Goal: Task Accomplishment & Management: Manage account settings

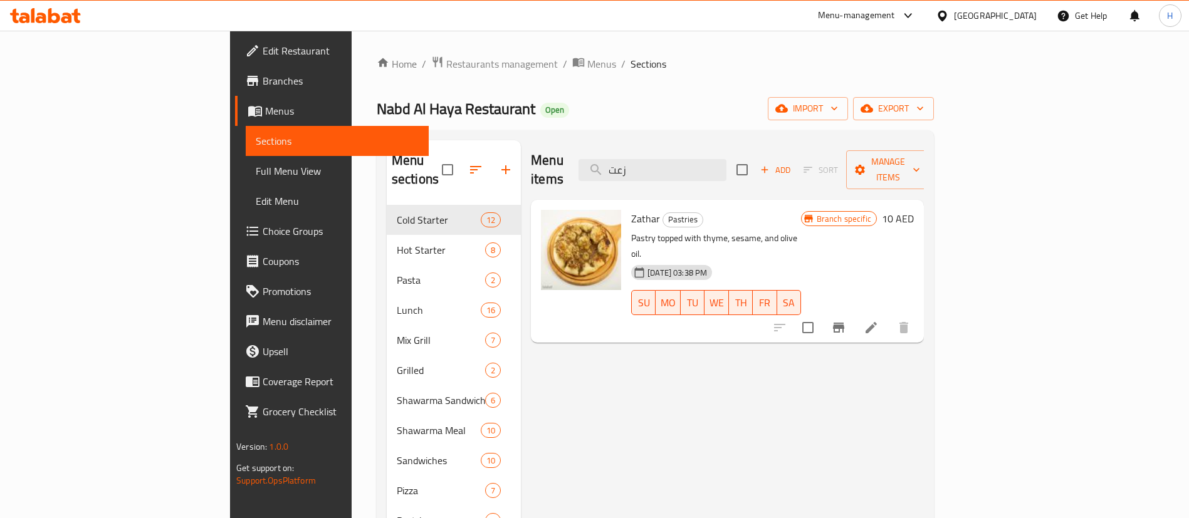
click at [980, 13] on div "[GEOGRAPHIC_DATA]" at bounding box center [995, 16] width 83 height 14
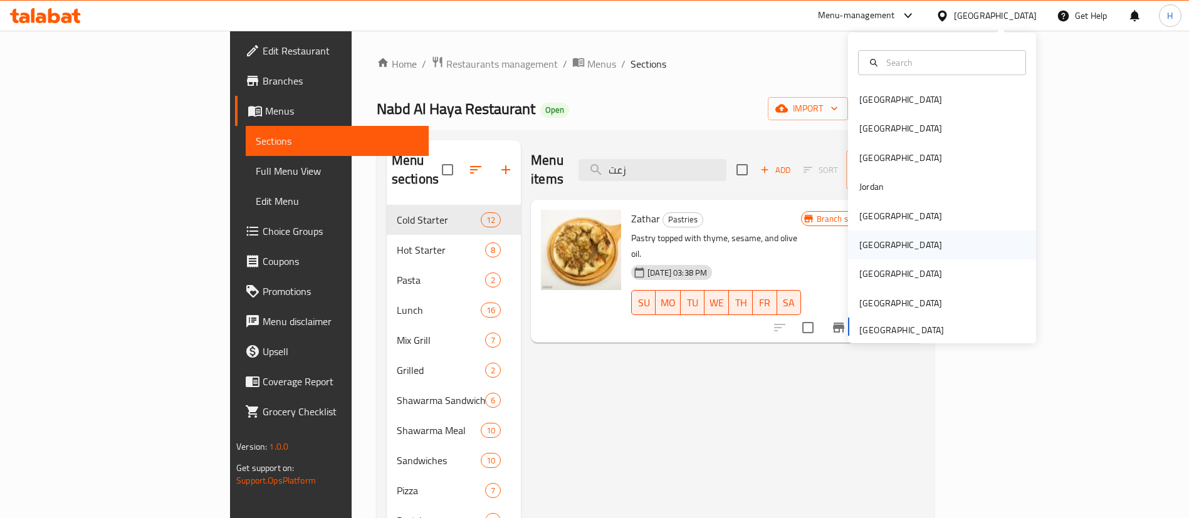
click at [864, 244] on div "[GEOGRAPHIC_DATA]" at bounding box center [900, 245] width 83 height 14
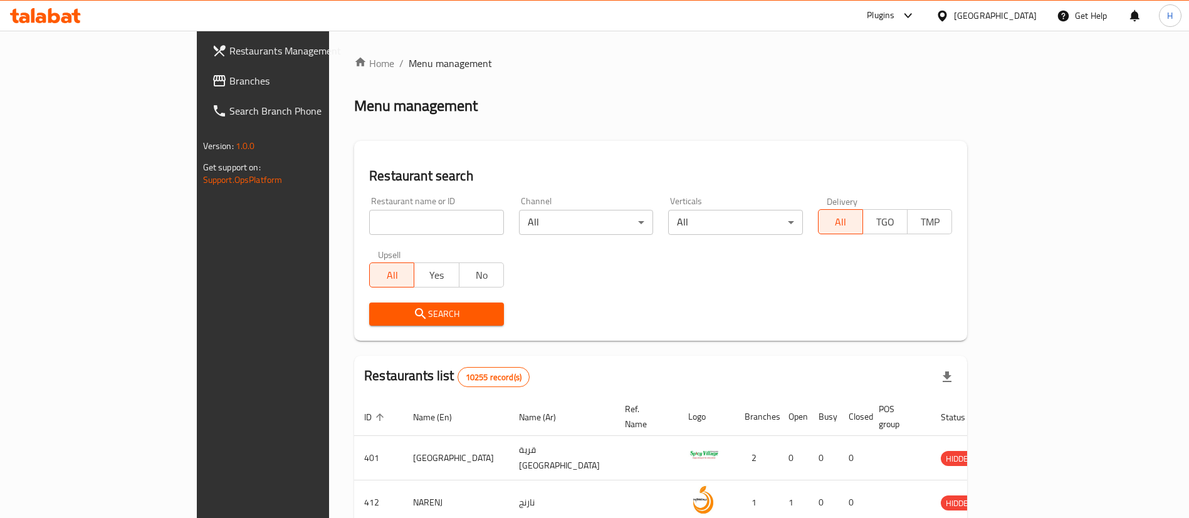
click at [229, 75] on span "Branches" at bounding box center [307, 80] width 156 height 15
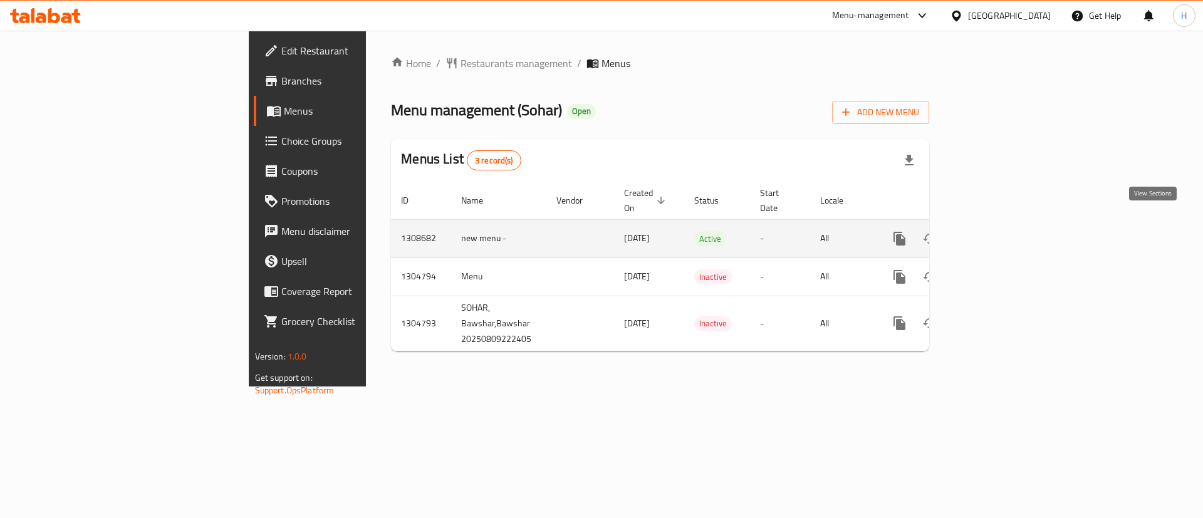
click at [998, 231] on icon "enhanced table" at bounding box center [990, 238] width 15 height 15
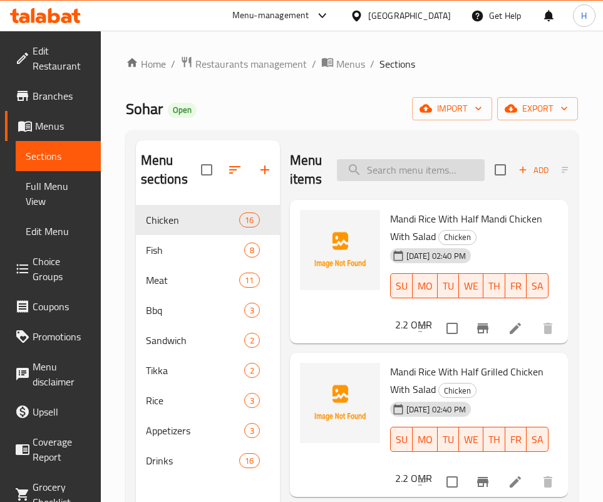
click at [399, 166] on input "search" at bounding box center [411, 170] width 148 height 22
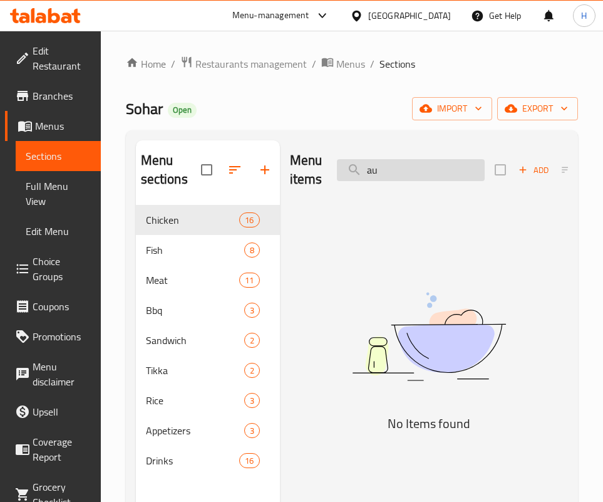
type input "a"
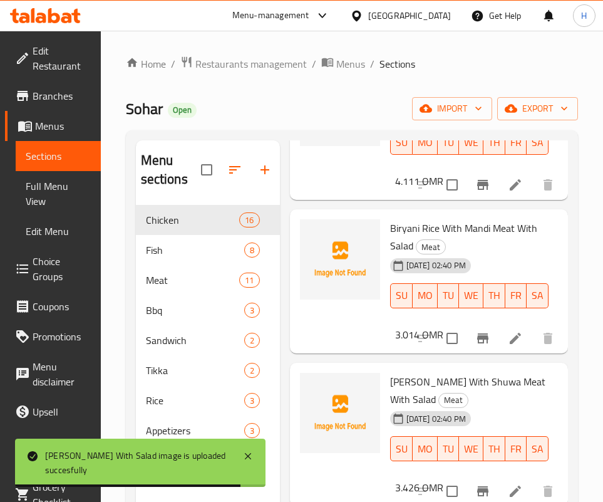
scroll to position [1223, 0]
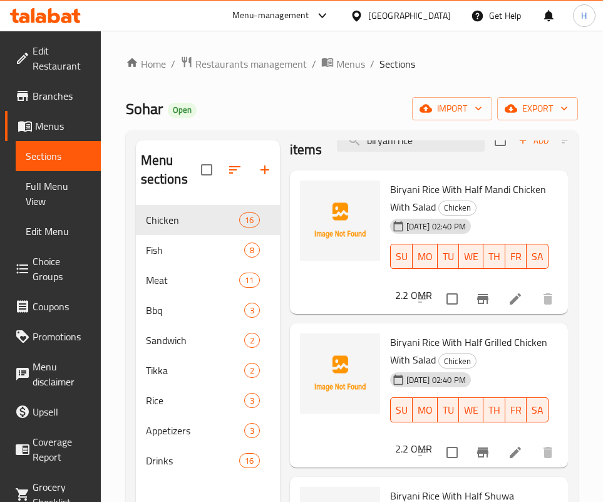
scroll to position [0, 0]
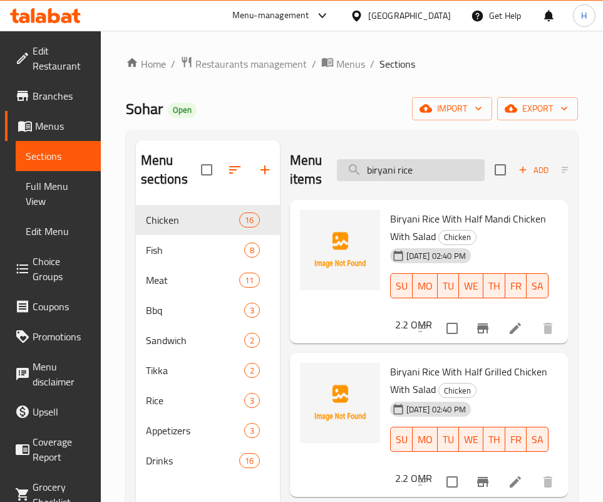
click at [424, 170] on input "biryani rice" at bounding box center [411, 170] width 148 height 22
click at [424, 169] on input "biryani rice" at bounding box center [411, 170] width 148 height 22
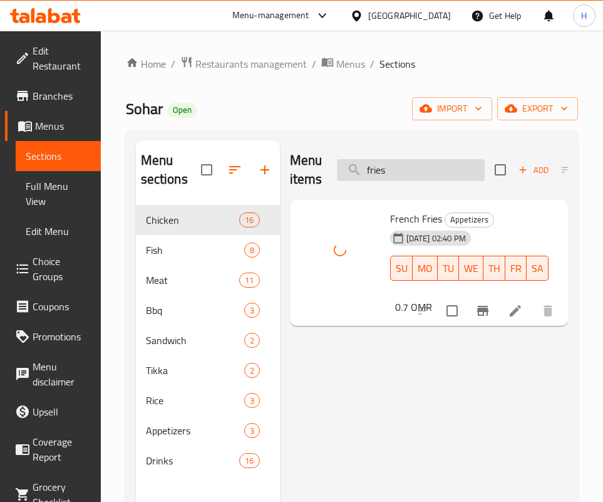
click at [397, 167] on input "fries" at bounding box center [411, 170] width 148 height 22
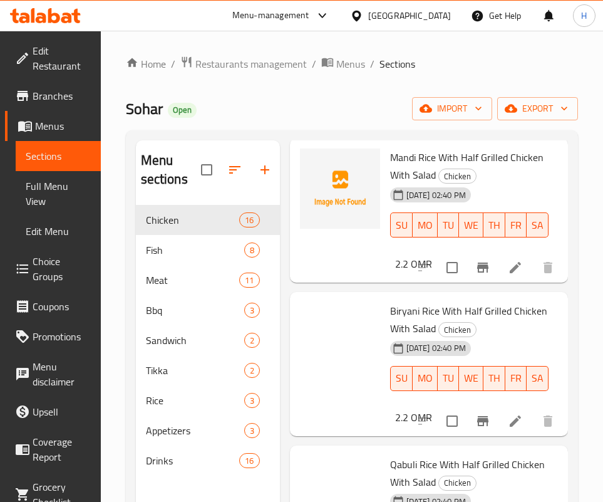
scroll to position [282, 0]
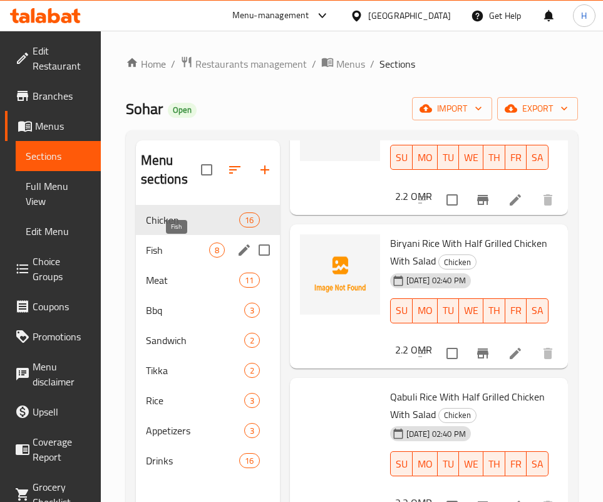
click at [196, 256] on span "Fish" at bounding box center [177, 250] width 63 height 15
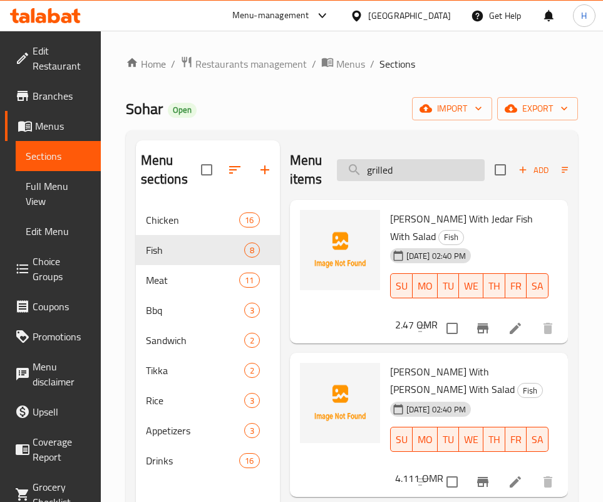
click at [426, 177] on input "grilled" at bounding box center [411, 170] width 148 height 22
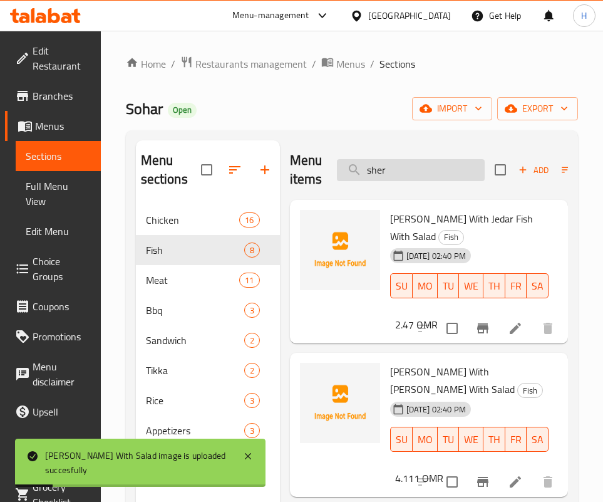
click at [411, 167] on input "sher" at bounding box center [411, 170] width 148 height 22
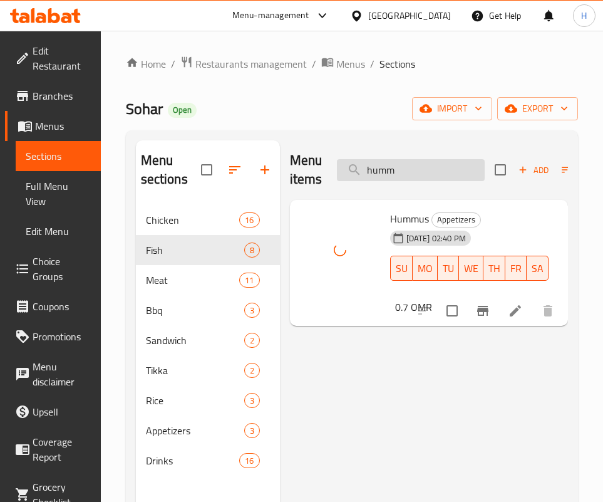
click at [413, 164] on input "humm" at bounding box center [411, 170] width 148 height 22
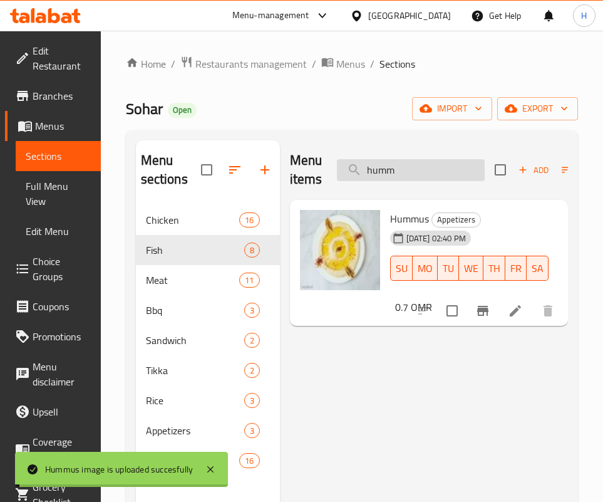
click at [413, 164] on input "humm" at bounding box center [411, 170] width 148 height 22
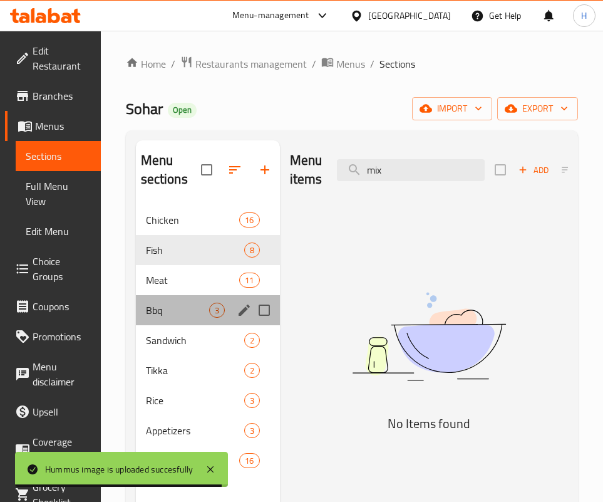
click at [173, 302] on div "Bbq 3" at bounding box center [208, 310] width 144 height 30
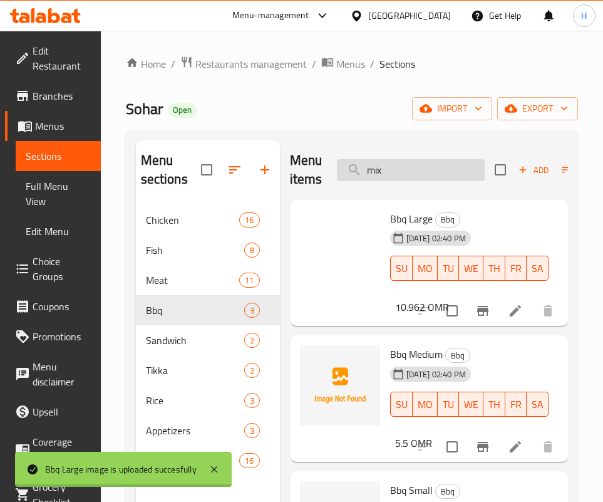
drag, startPoint x: 389, startPoint y: 156, endPoint x: 380, endPoint y: 177, distance: 22.8
click at [389, 156] on div "Menu items mix Add Sort Manage items" at bounding box center [429, 170] width 278 height 60
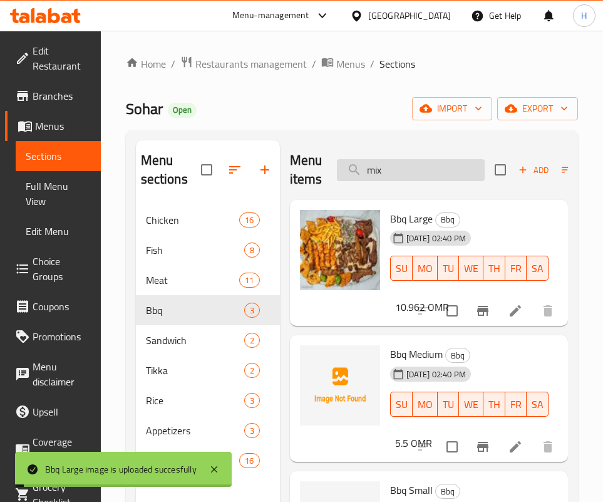
click at [380, 180] on input "mix" at bounding box center [411, 170] width 148 height 22
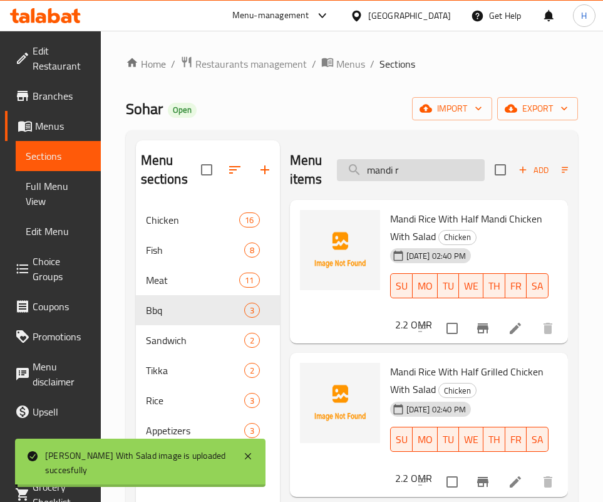
click at [428, 167] on input "mandi r" at bounding box center [411, 170] width 148 height 22
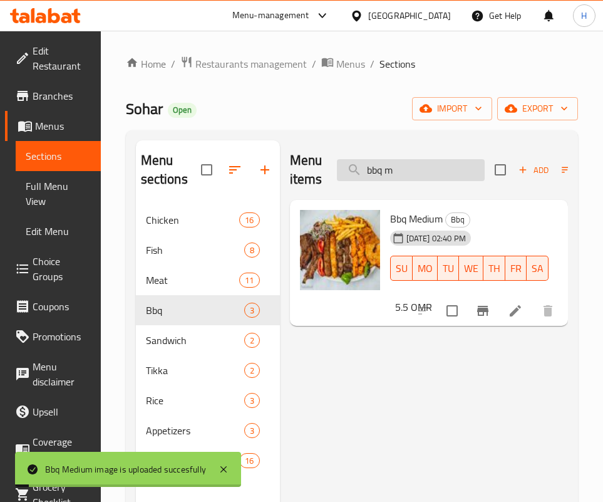
click at [446, 167] on input "bbq m" at bounding box center [411, 170] width 148 height 22
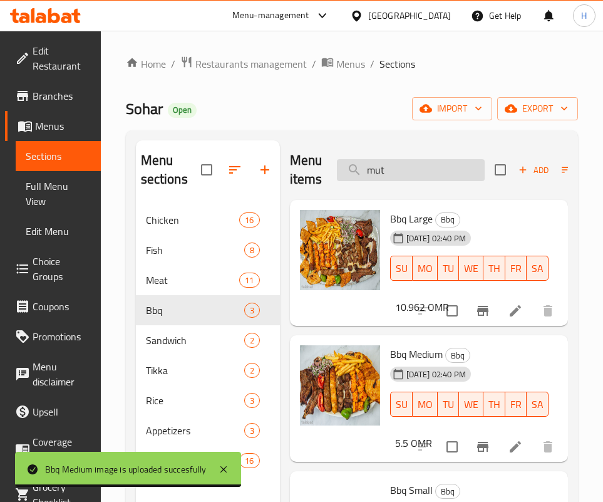
click at [428, 176] on input "mut" at bounding box center [411, 170] width 148 height 22
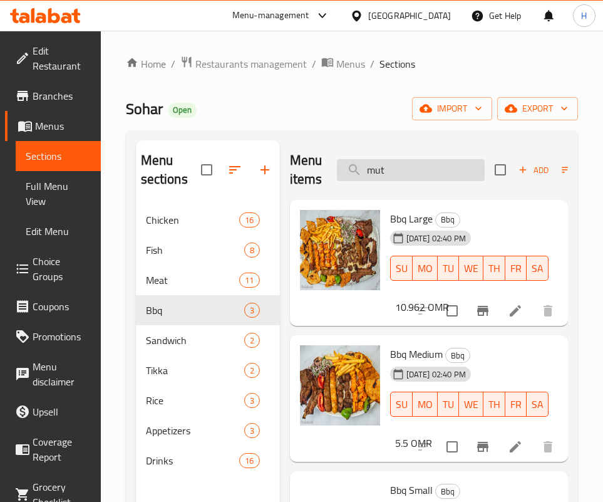
click at [428, 176] on input "mut" at bounding box center [411, 170] width 148 height 22
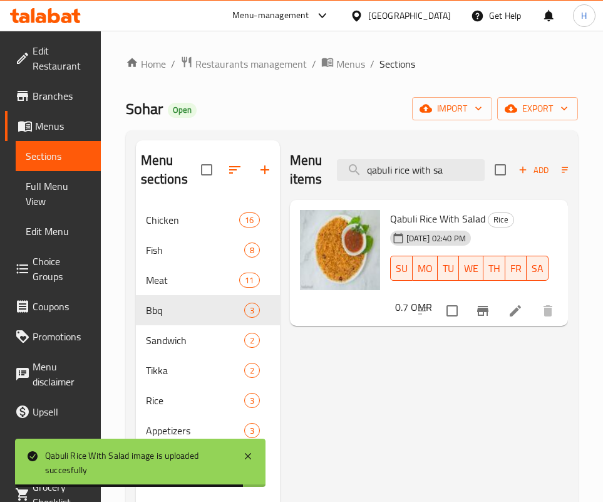
click at [416, 188] on div "Menu items qabuli rice with sa Add Sort Manage items" at bounding box center [429, 170] width 278 height 60
click at [414, 167] on input "qabuli rice with sa" at bounding box center [411, 170] width 148 height 22
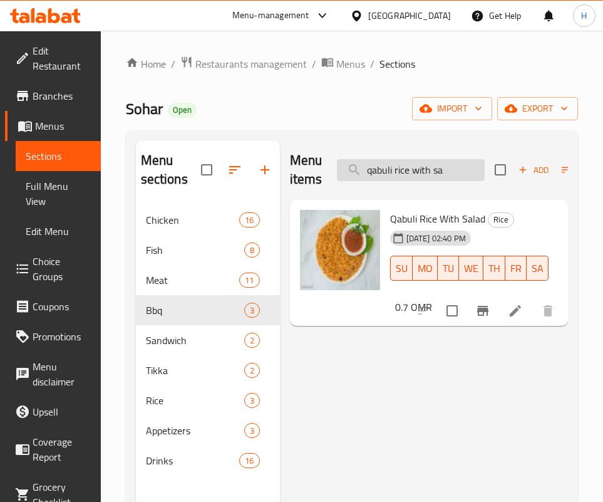
click at [414, 167] on input "qabuli rice with sa" at bounding box center [411, 170] width 148 height 22
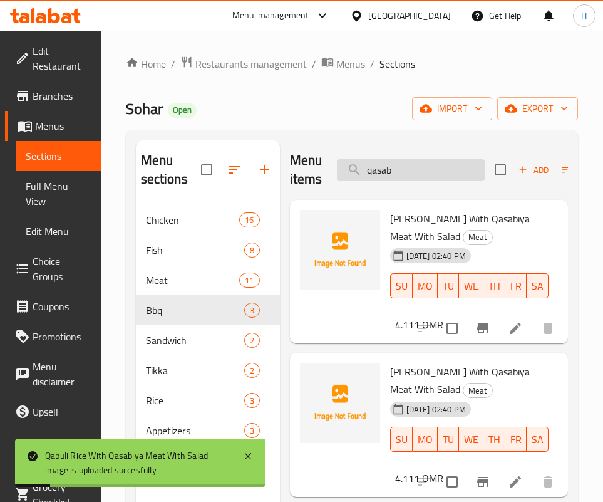
click at [411, 166] on input "qasab" at bounding box center [411, 170] width 148 height 22
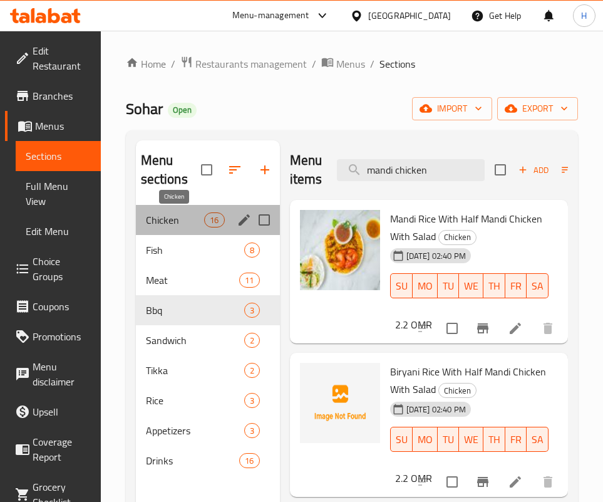
click at [189, 217] on span "Chicken" at bounding box center [175, 219] width 59 height 15
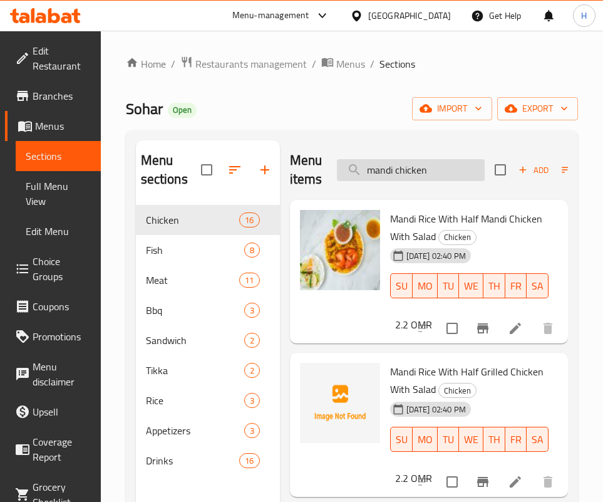
click at [430, 175] on input "mandi chicken" at bounding box center [411, 170] width 148 height 22
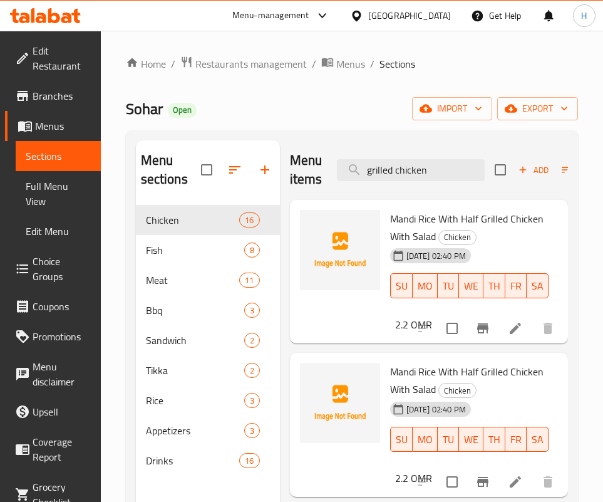
click at [443, 448] on div "[PERSON_NAME] With Half Grilled Chicken With Salad Chicken [DATE] 02:40 PM SU M…" at bounding box center [429, 425] width 268 height 134
click at [449, 163] on input "grilled chicken" at bounding box center [411, 170] width 148 height 22
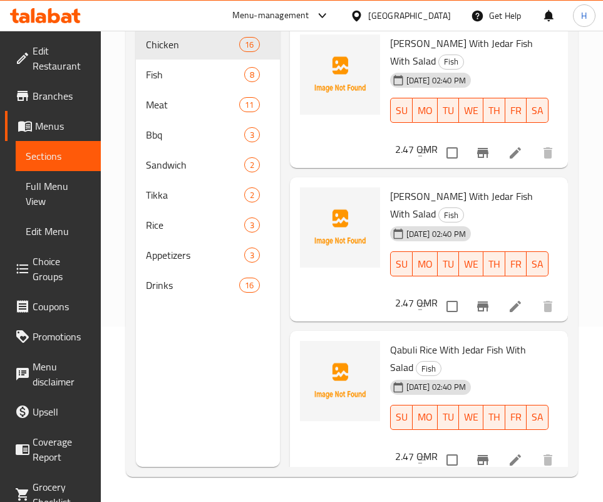
click at [202, 359] on div "Menu sections Chicken 16 Fish 8 Meat 11 Bbq 3 Sandwich 2 Tikka 2 Rice 3 Appetiz…" at bounding box center [208, 216] width 144 height 502
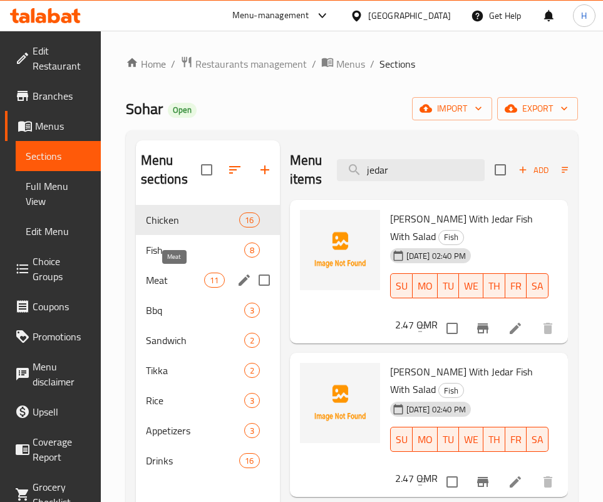
click at [176, 273] on span "Meat" at bounding box center [175, 280] width 59 height 15
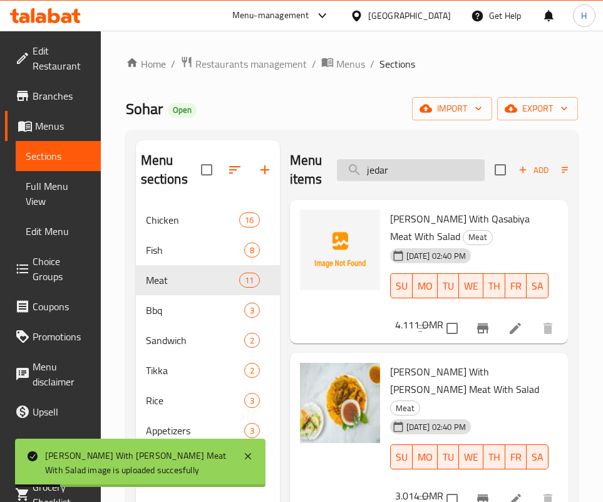
click at [408, 173] on input "jedar" at bounding box center [411, 170] width 148 height 22
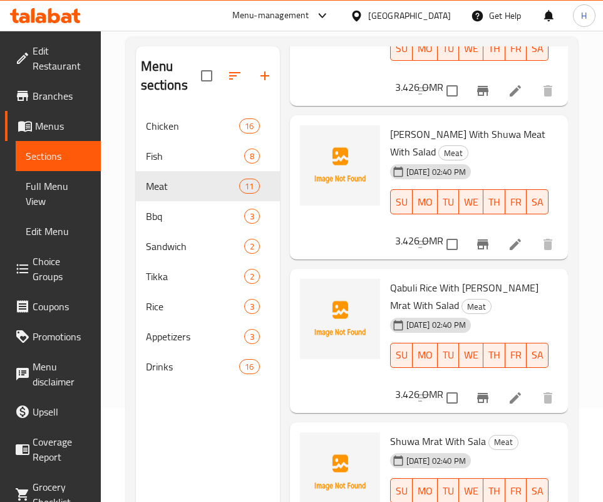
scroll to position [175, 0]
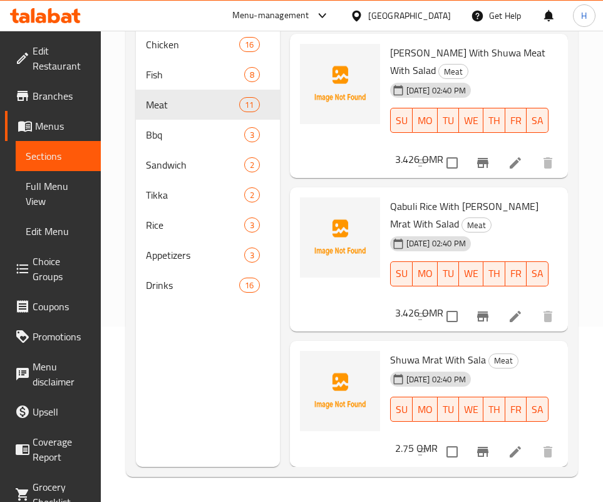
click at [255, 331] on div "Menu sections Chicken 16 Fish 8 Meat 11 Bbq 3 Sandwich 2 Tikka 2 Rice 3 Appetiz…" at bounding box center [208, 216] width 144 height 502
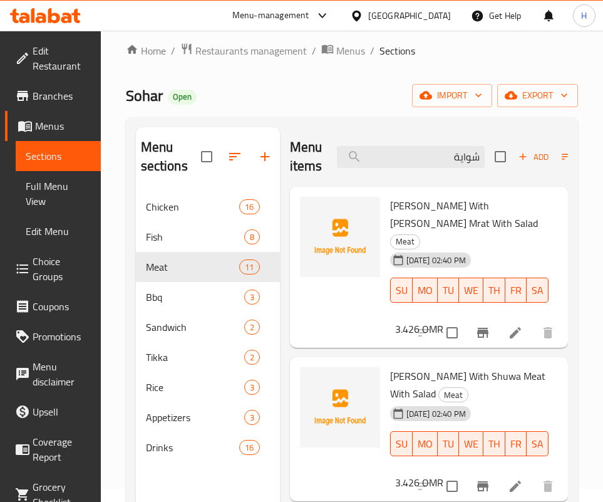
scroll to position [0, 0]
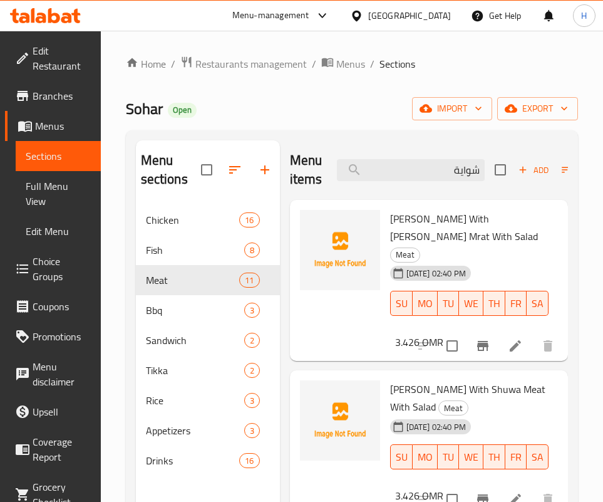
click at [411, 145] on div "Menu items شواية Add Sort Manage items" at bounding box center [429, 170] width 278 height 60
click at [414, 159] on input "شواية" at bounding box center [411, 170] width 148 height 22
click at [444, 351] on div "3.426 OMR" at bounding box center [416, 342] width 53 height 18
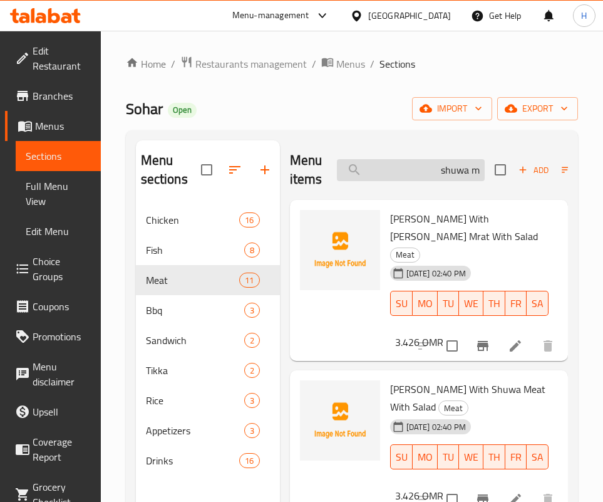
click at [389, 167] on input "shuwa m" at bounding box center [411, 170] width 148 height 22
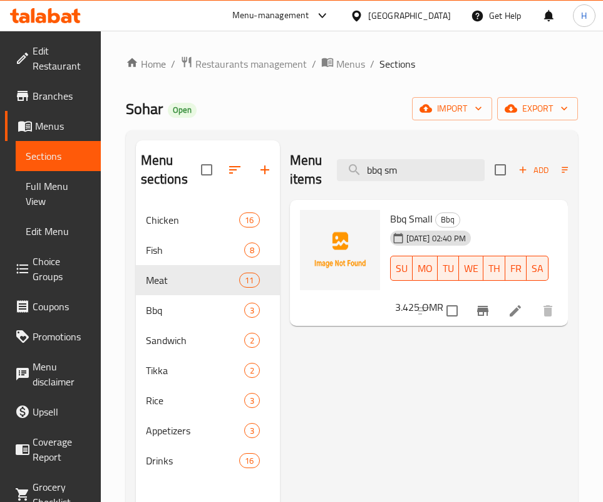
type input "bbq sm"
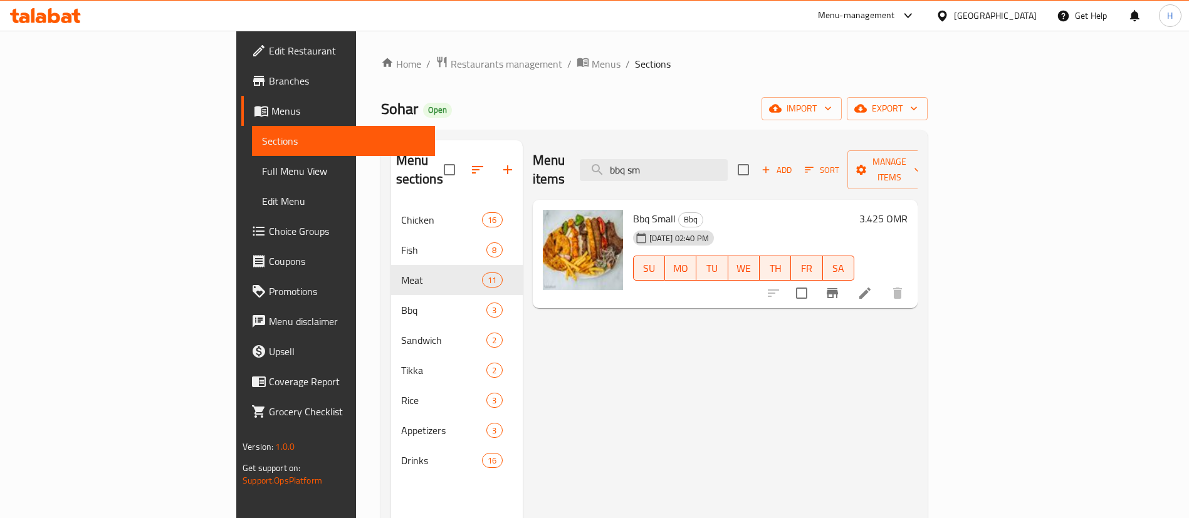
click at [1011, 2] on div "[GEOGRAPHIC_DATA]" at bounding box center [986, 16] width 121 height 30
click at [954, 18] on div at bounding box center [945, 16] width 18 height 14
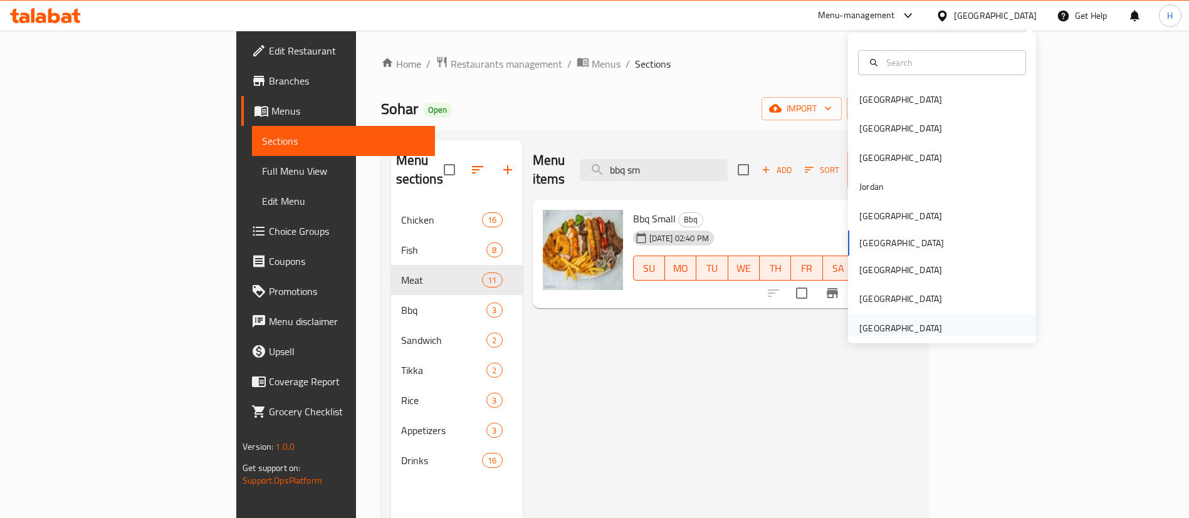
click at [917, 328] on div "[GEOGRAPHIC_DATA]" at bounding box center [900, 328] width 83 height 14
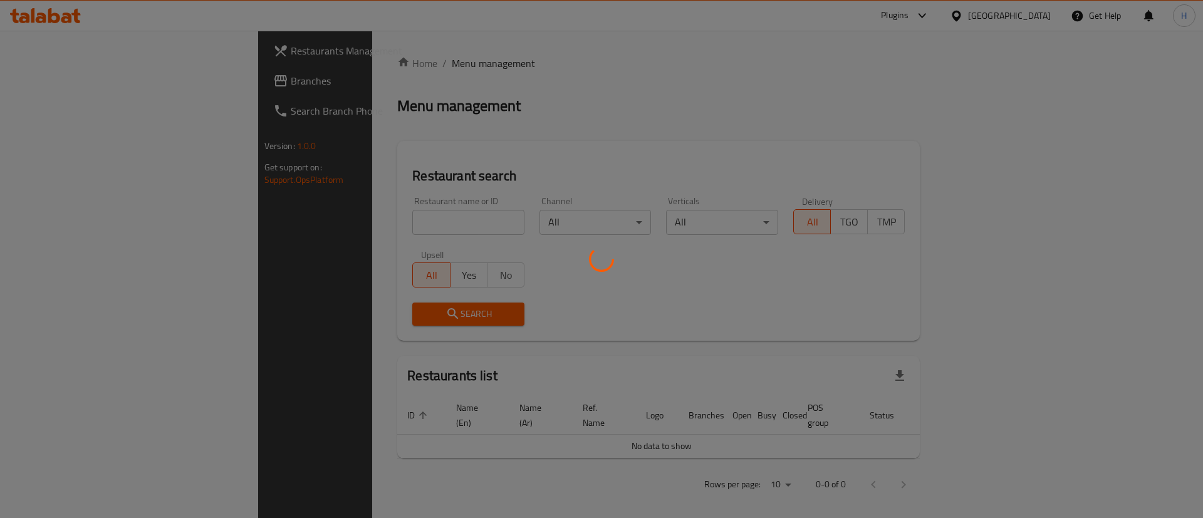
click at [657, 214] on div at bounding box center [601, 259] width 1203 height 518
